Goal: Use online tool/utility: Use online tool/utility

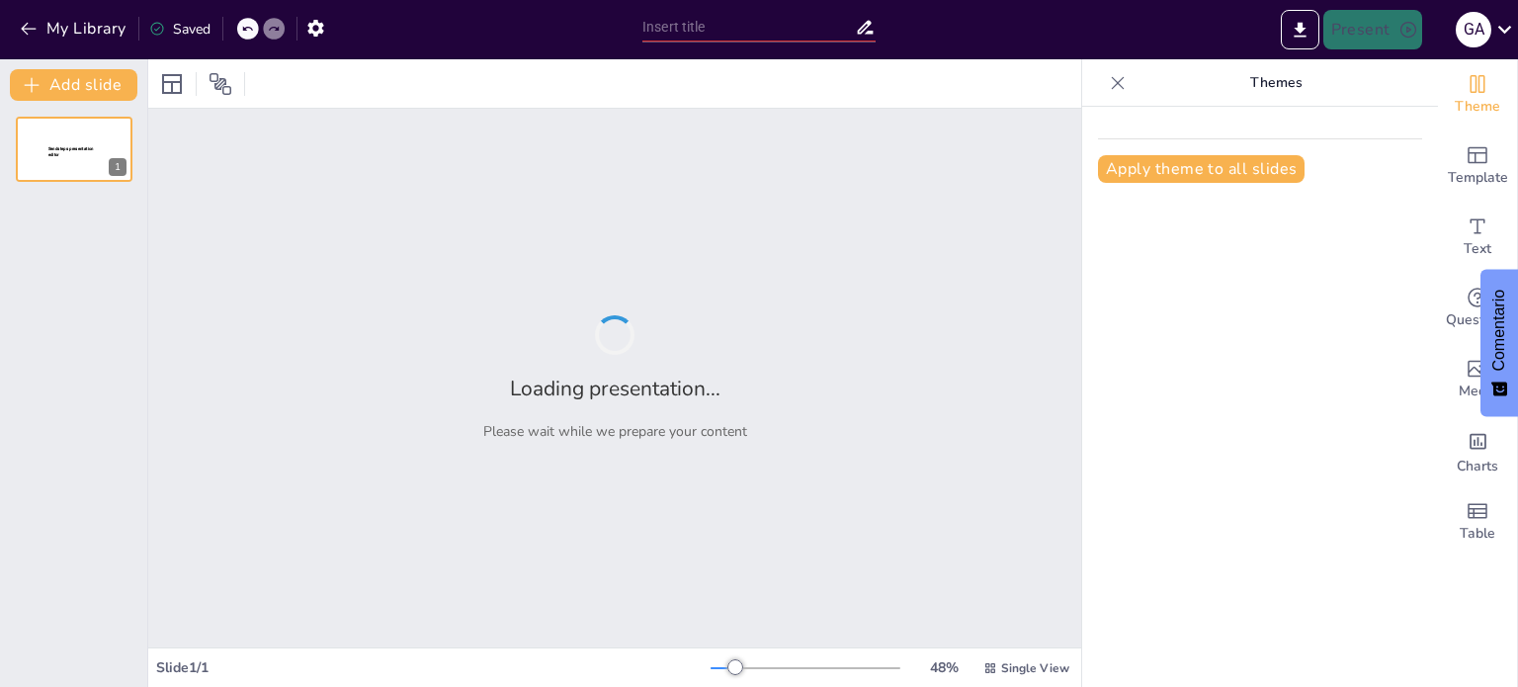
type input "Imported Proteccion_de_la_Fuerza_CFT182_Mar_Negro_12laminas_v4.pptx"
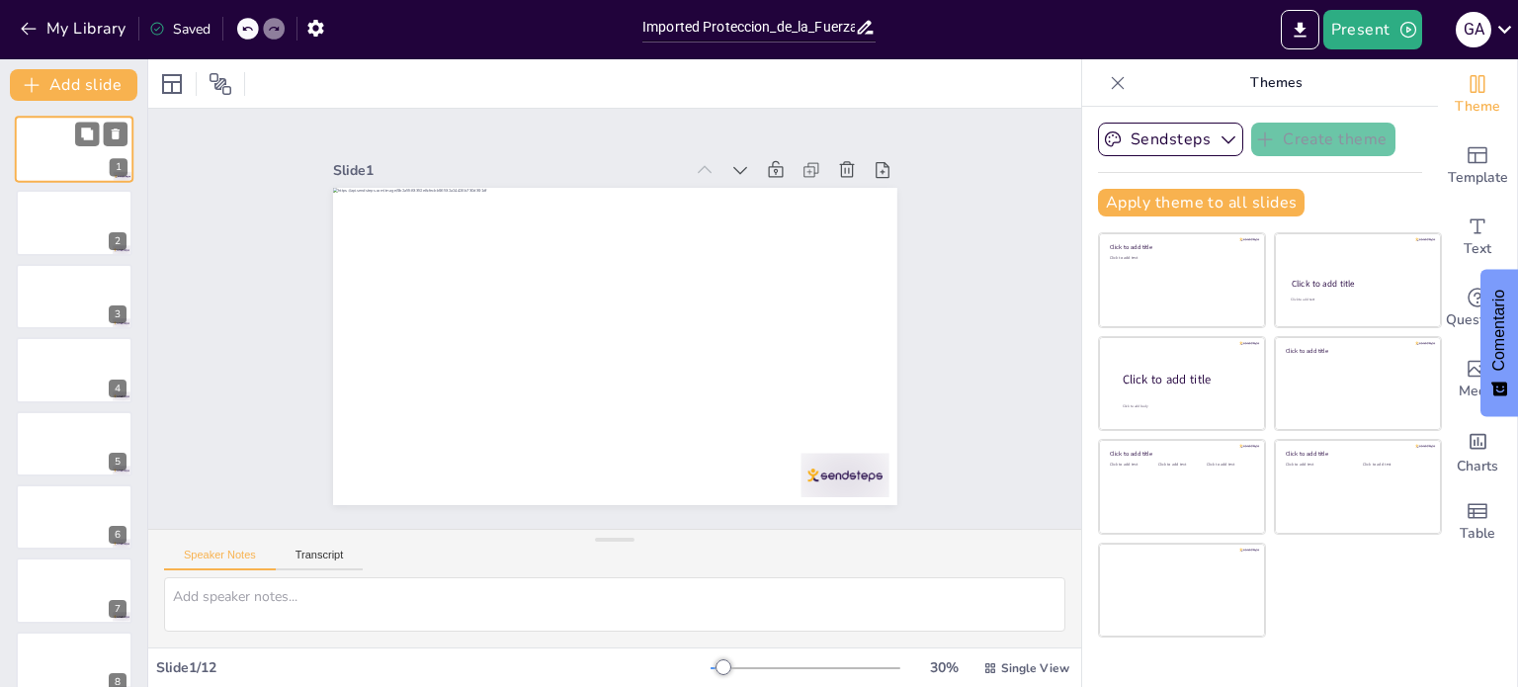
click at [59, 145] on div at bounding box center [74, 149] width 119 height 67
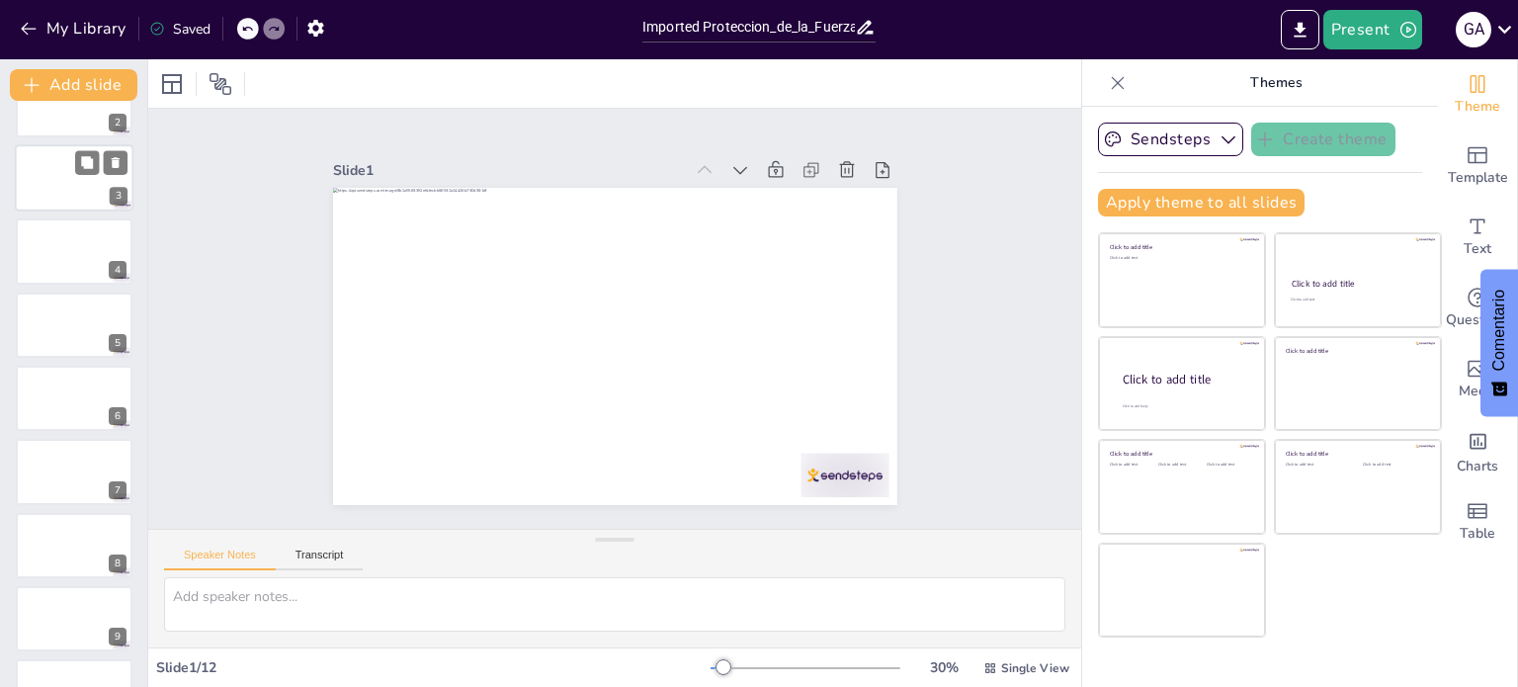
click at [59, 157] on div at bounding box center [74, 177] width 119 height 67
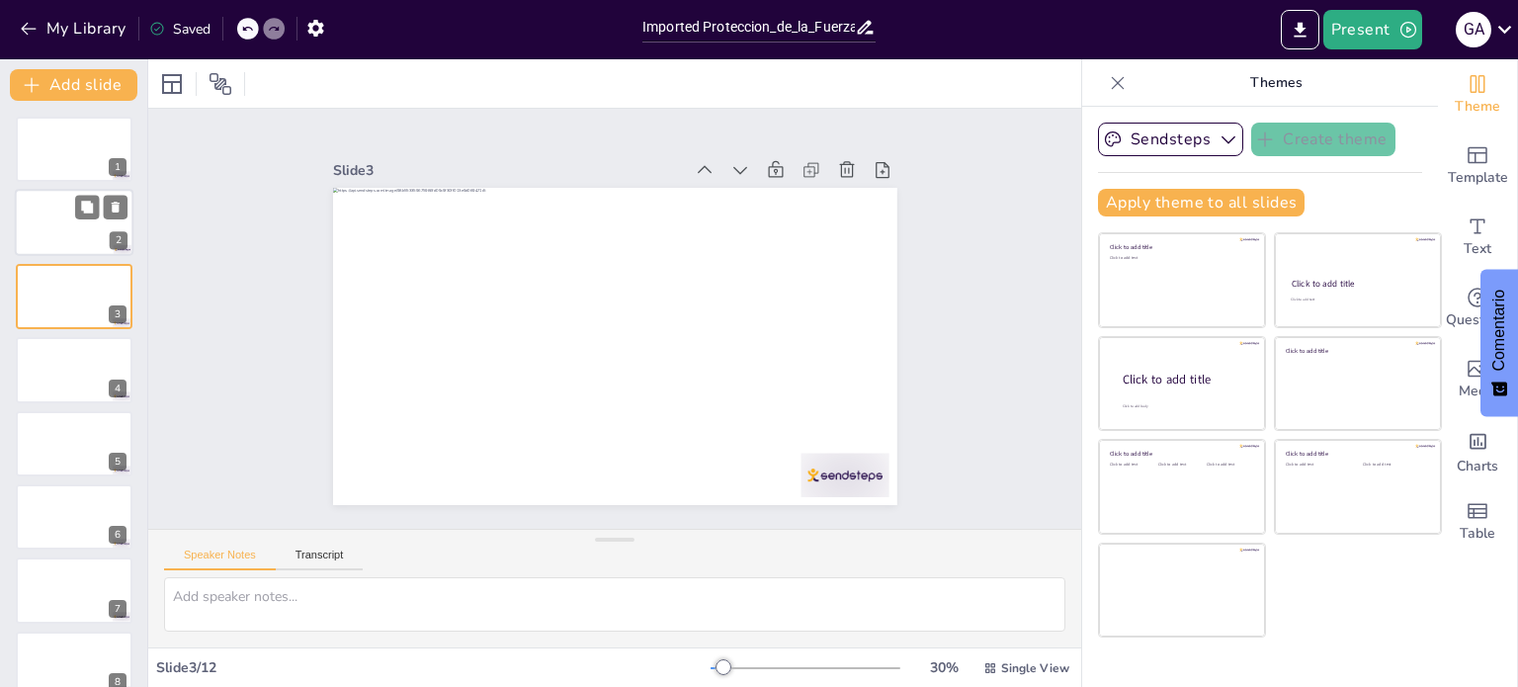
click at [54, 219] on div at bounding box center [74, 223] width 119 height 67
click at [71, 307] on div at bounding box center [74, 296] width 119 height 67
click at [71, 367] on div at bounding box center [74, 369] width 119 height 67
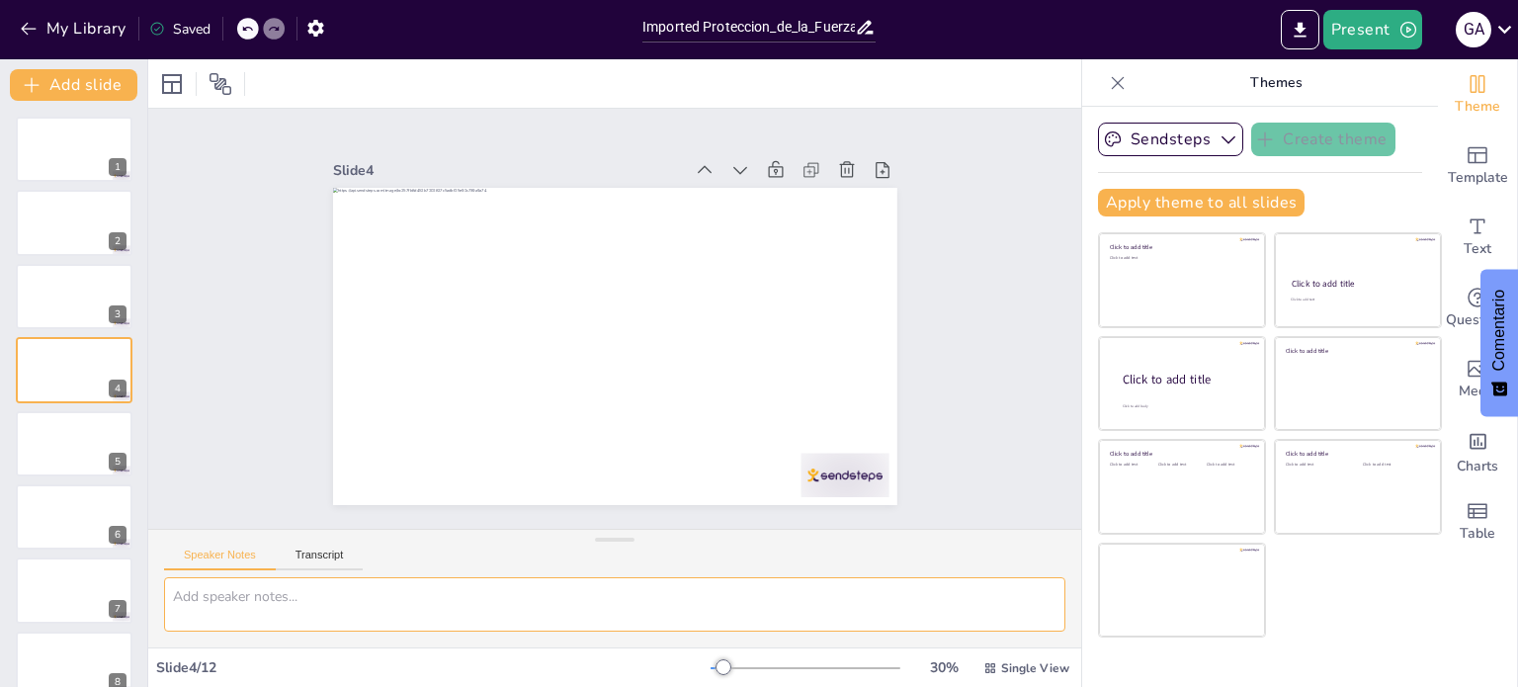
click at [244, 605] on textarea at bounding box center [614, 604] width 901 height 54
type textarea "s"
click at [35, 23] on icon "button" at bounding box center [29, 29] width 20 height 20
